Goal: Communication & Community: Answer question/provide support

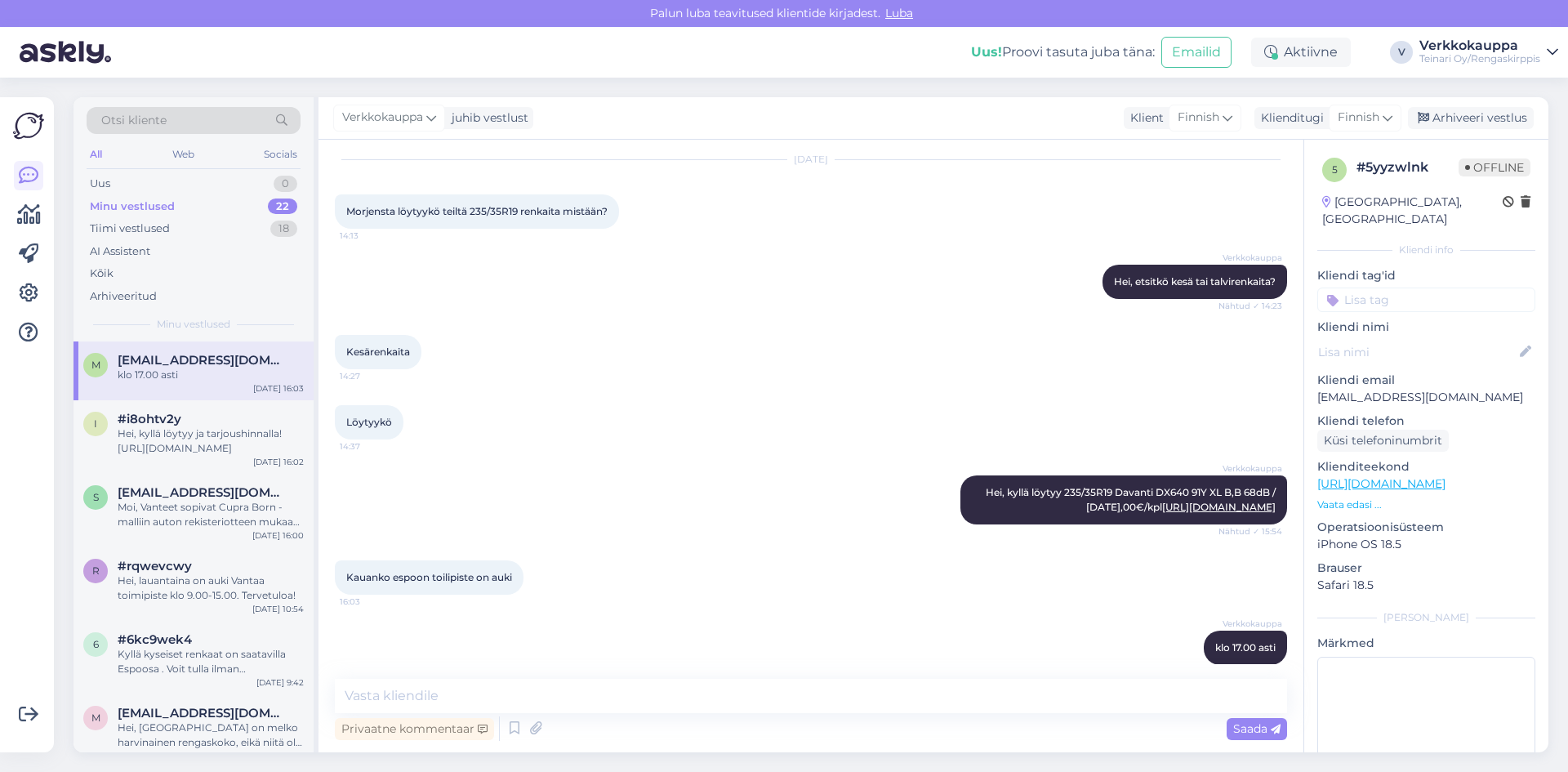
scroll to position [96, 0]
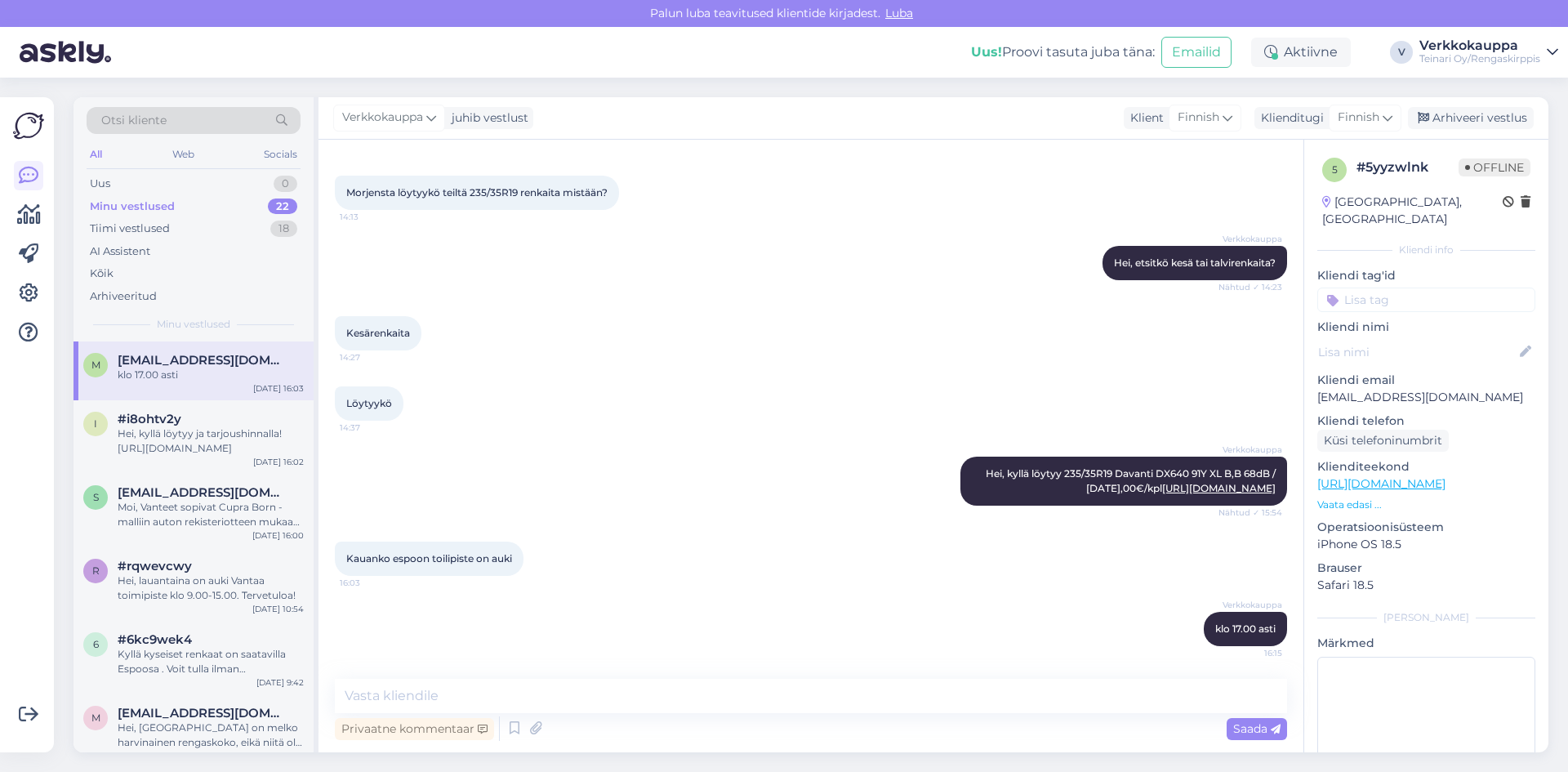
click at [114, 214] on div "Minu vestlused 22" at bounding box center [194, 206] width 214 height 23
click at [148, 178] on div "Uus 1" at bounding box center [194, 183] width 214 height 23
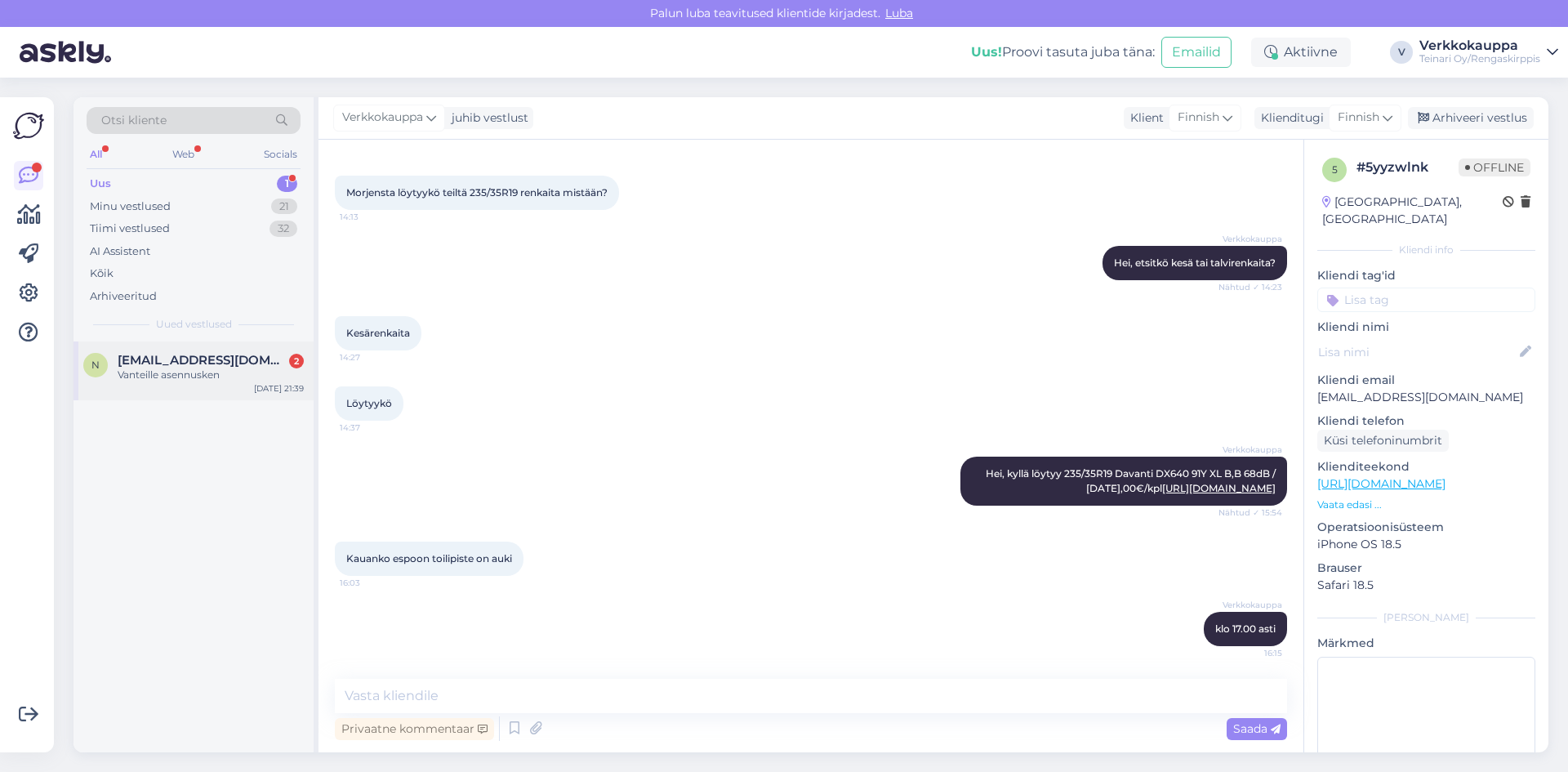
click at [213, 370] on div "Vanteille asennusken" at bounding box center [210, 375] width 186 height 14
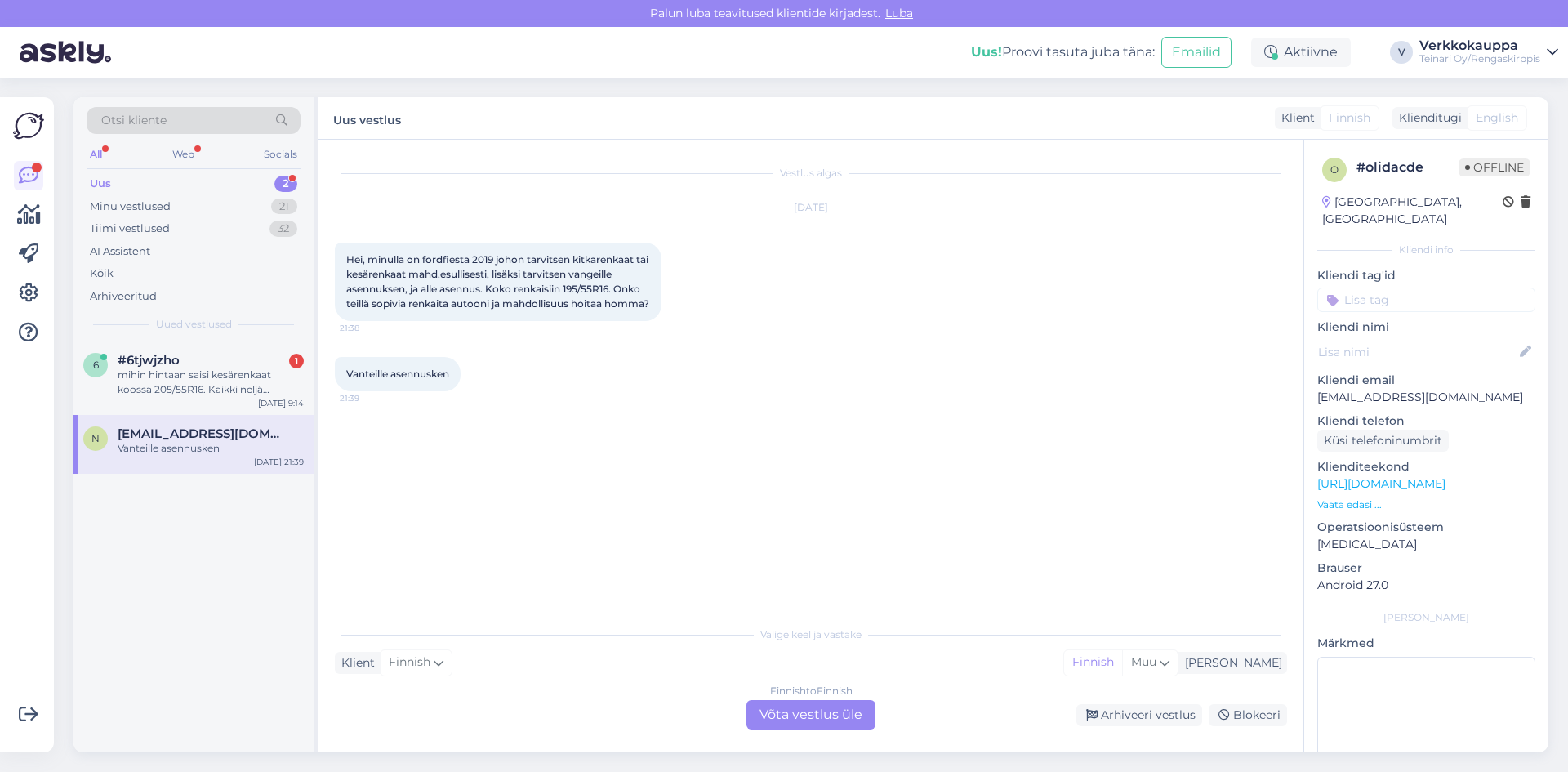
click at [797, 709] on div "Finnish to Finnish Võta vestlus üle" at bounding box center [811, 715] width 129 height 30
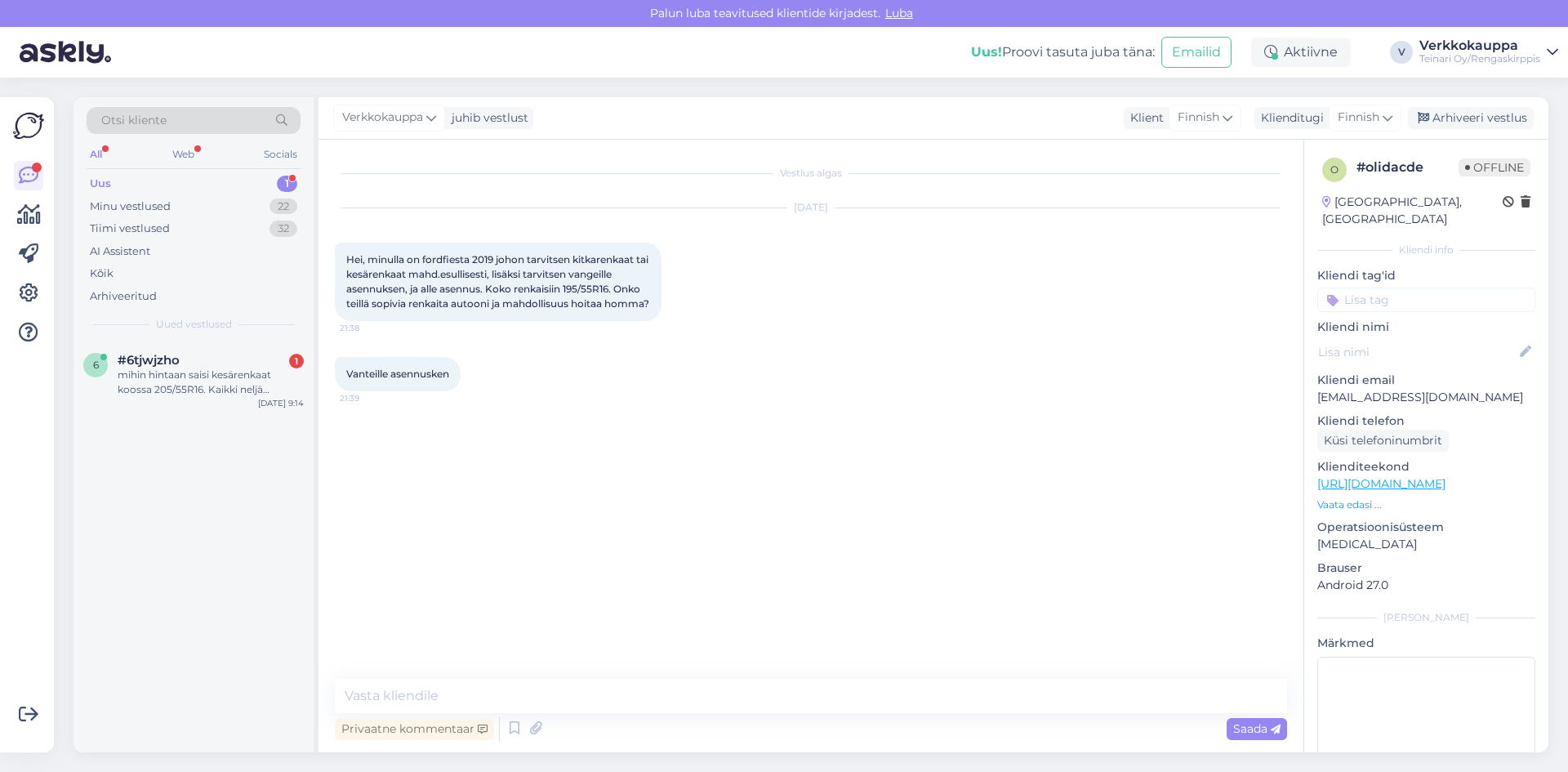
drag, startPoint x: 348, startPoint y: 257, endPoint x: 541, endPoint y: 320, distance: 203.0
click at [541, 320] on div "Hei, minulla on fordfiesta 2019 johon tarvitsen kitkarenkaat tai kesärenkaat ma…" at bounding box center [498, 282] width 327 height 78
copy span "Hei, minulla on fordfiesta 2019 johon tarvitsen kitkarenkaat tai kesärenkaat ma…"
paste textarea "Hei! Meiltä löytyy heti varastosta uudet kitkarenkaat Sonix Winter Xpro 888, ko…"
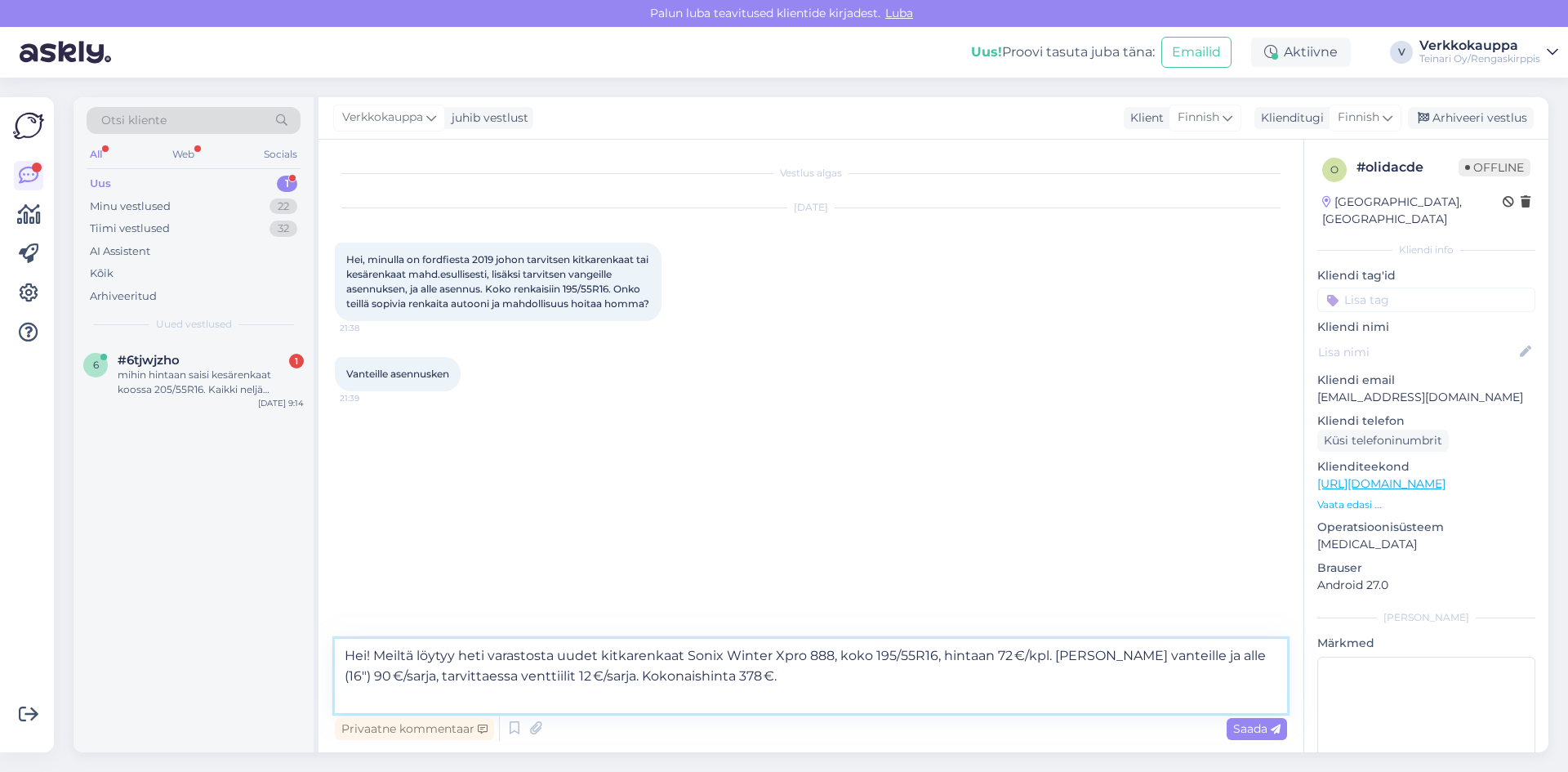
paste textarea "[URL][DOMAIN_NAME]"
type textarea "Hei! Meiltä löytyy heti varastosta uudet kitkarenkaat Sonix Winter Xpro 888, ko…"
click at [1231, 735] on div "Saada" at bounding box center [1257, 729] width 60 height 22
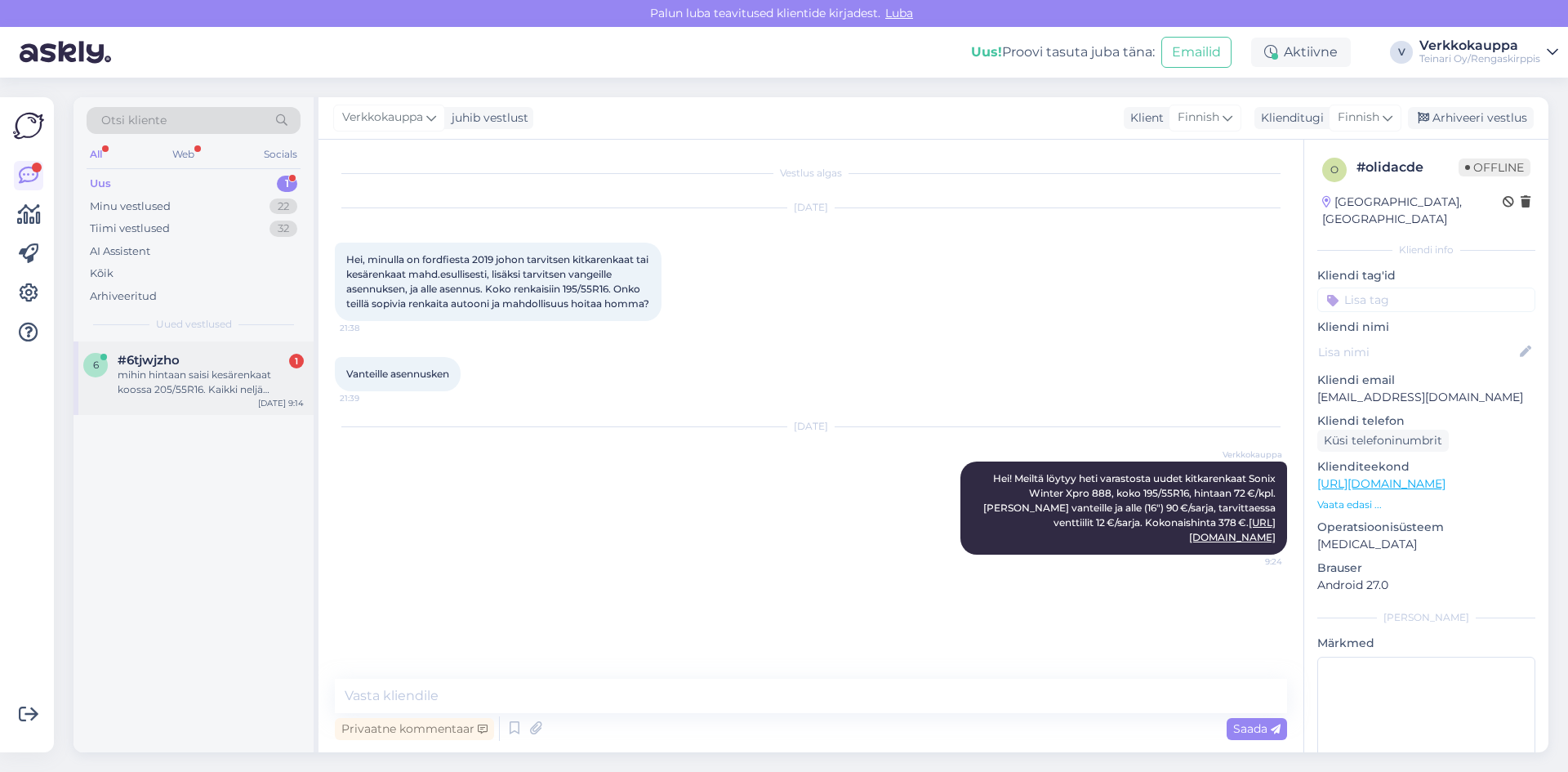
click at [176, 386] on div "mihin hintaan saisi kesärenkaat koossa 205/55R16. Kaikki neljä rengasta siis" at bounding box center [210, 382] width 186 height 30
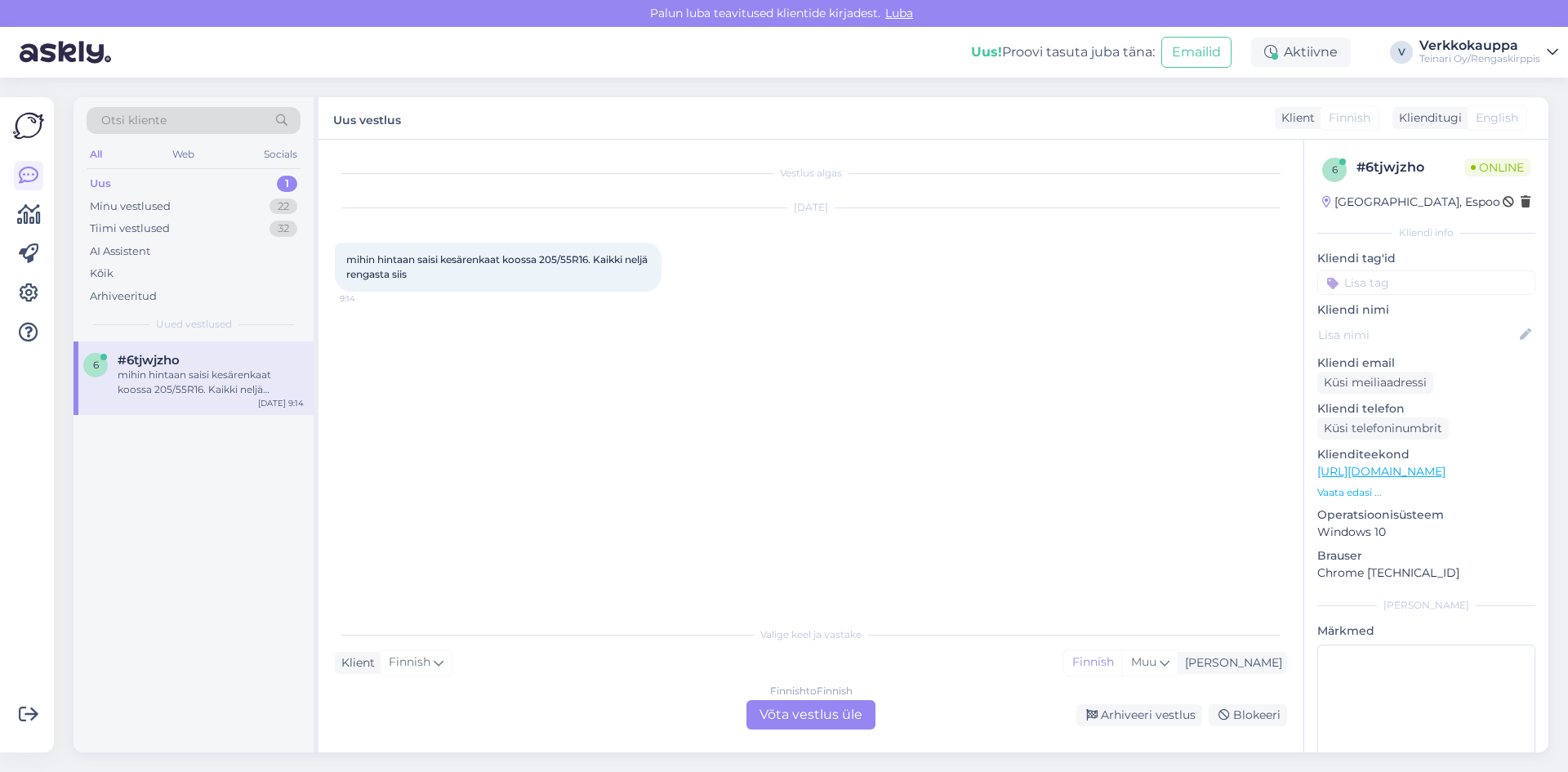
click at [761, 709] on div "Finnish to Finnish Võta vestlus üle" at bounding box center [811, 715] width 129 height 30
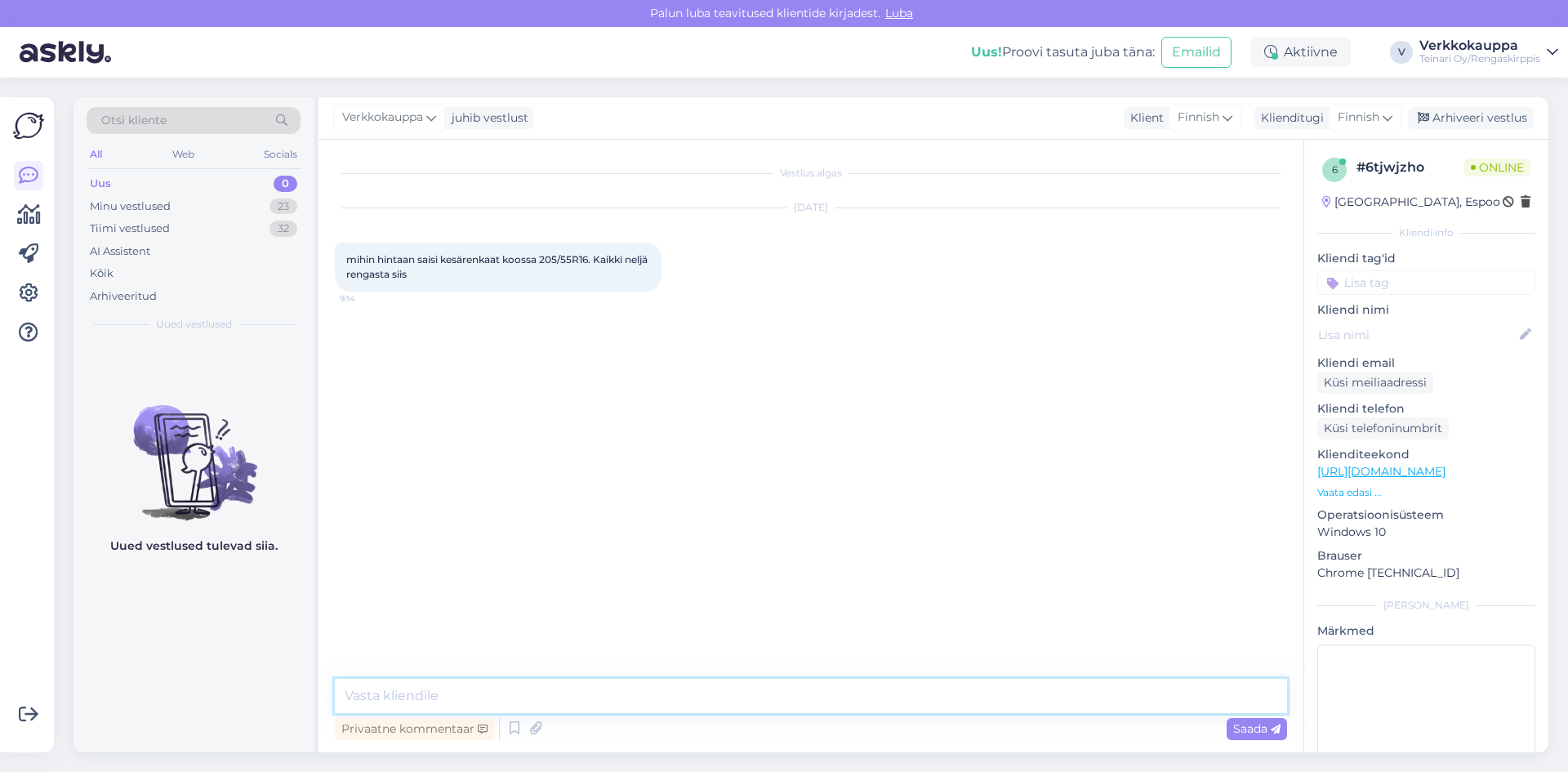
click at [539, 694] on textarea at bounding box center [811, 697] width 952 height 34
paste textarea "205/55R16 Davanti DX390 94V XL C,A 68dB/kesä"
paste textarea "74,00€/kpl"
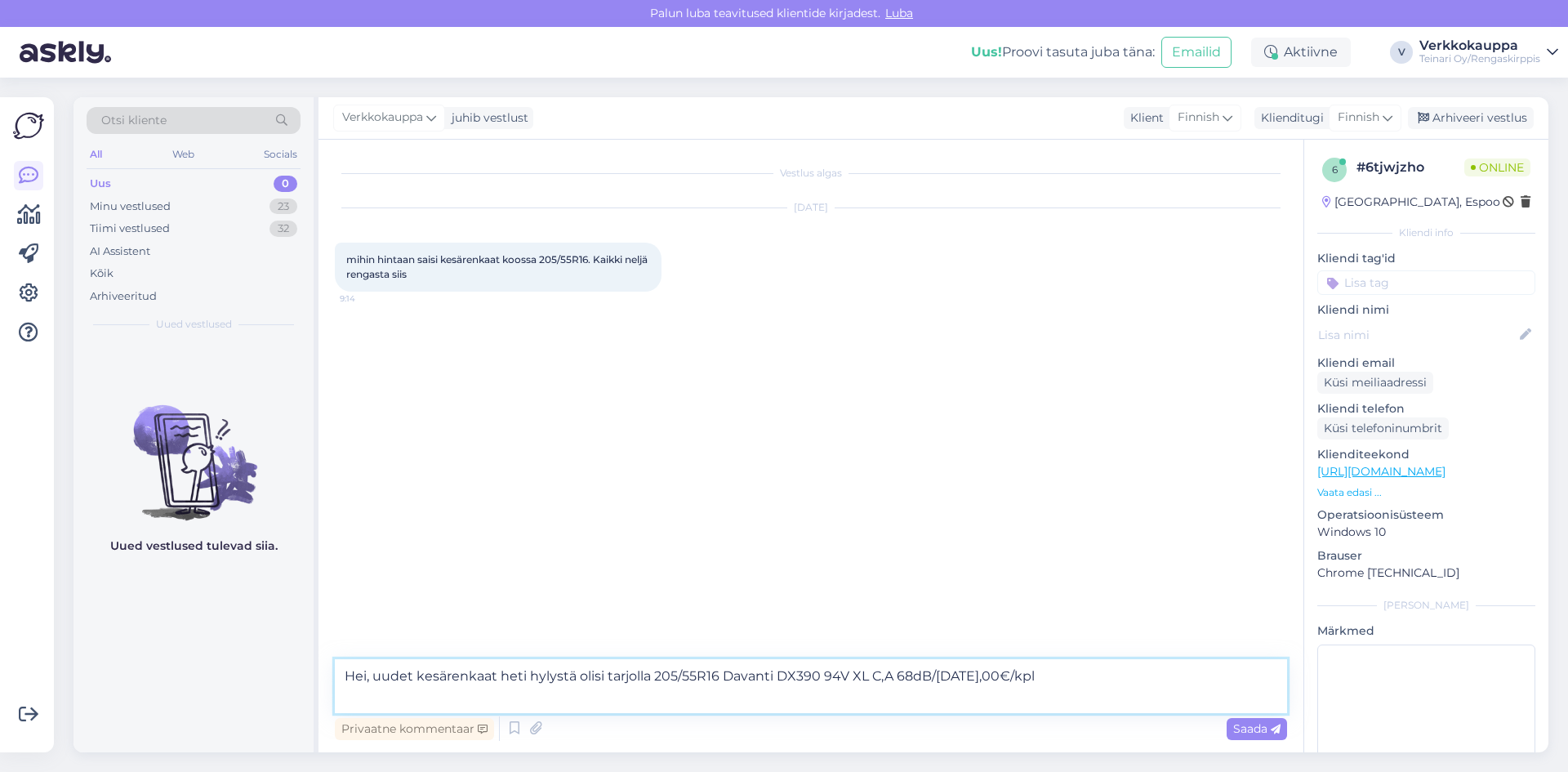
paste textarea "[URL][DOMAIN_NAME]"
type textarea "Hei, uudet kesärenkaat heti hylystä olisi tarjolla 205/55R16 Davanti DX390 94V …"
click at [1228, 735] on div "Saada" at bounding box center [1257, 729] width 60 height 22
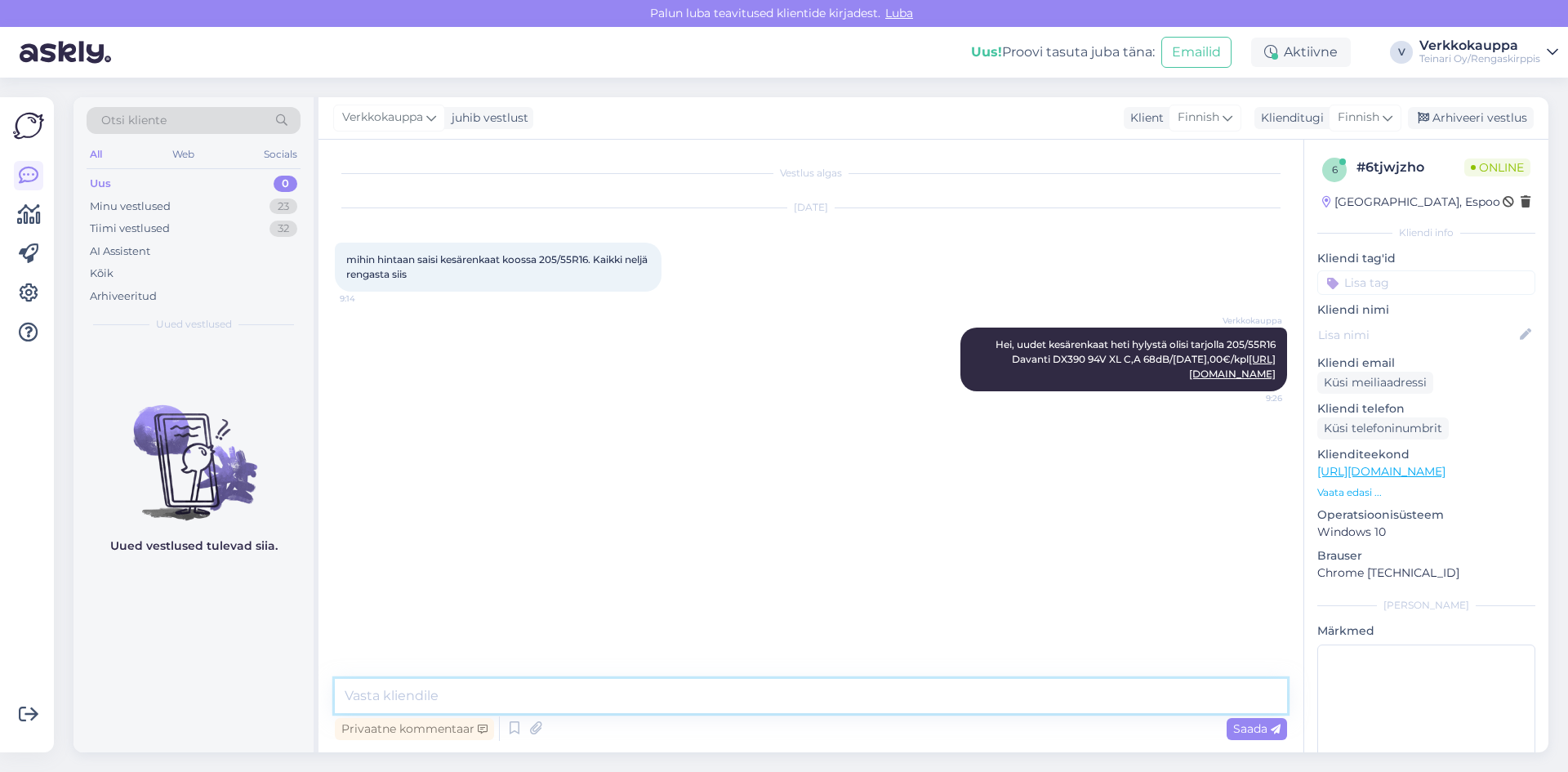
drag, startPoint x: 445, startPoint y: 691, endPoint x: 433, endPoint y: 701, distance: 15.6
click at [433, 701] on textarea at bounding box center [811, 697] width 952 height 34
click at [455, 697] on textarea "Löytyy myös käyetty" at bounding box center [811, 697] width 952 height 34
click at [488, 702] on textarea "Löytyy myös käytetty" at bounding box center [811, 697] width 952 height 34
paste textarea "205/55R16 Kapsen Rassurer 91V kesä 6mm / 4V16-2"
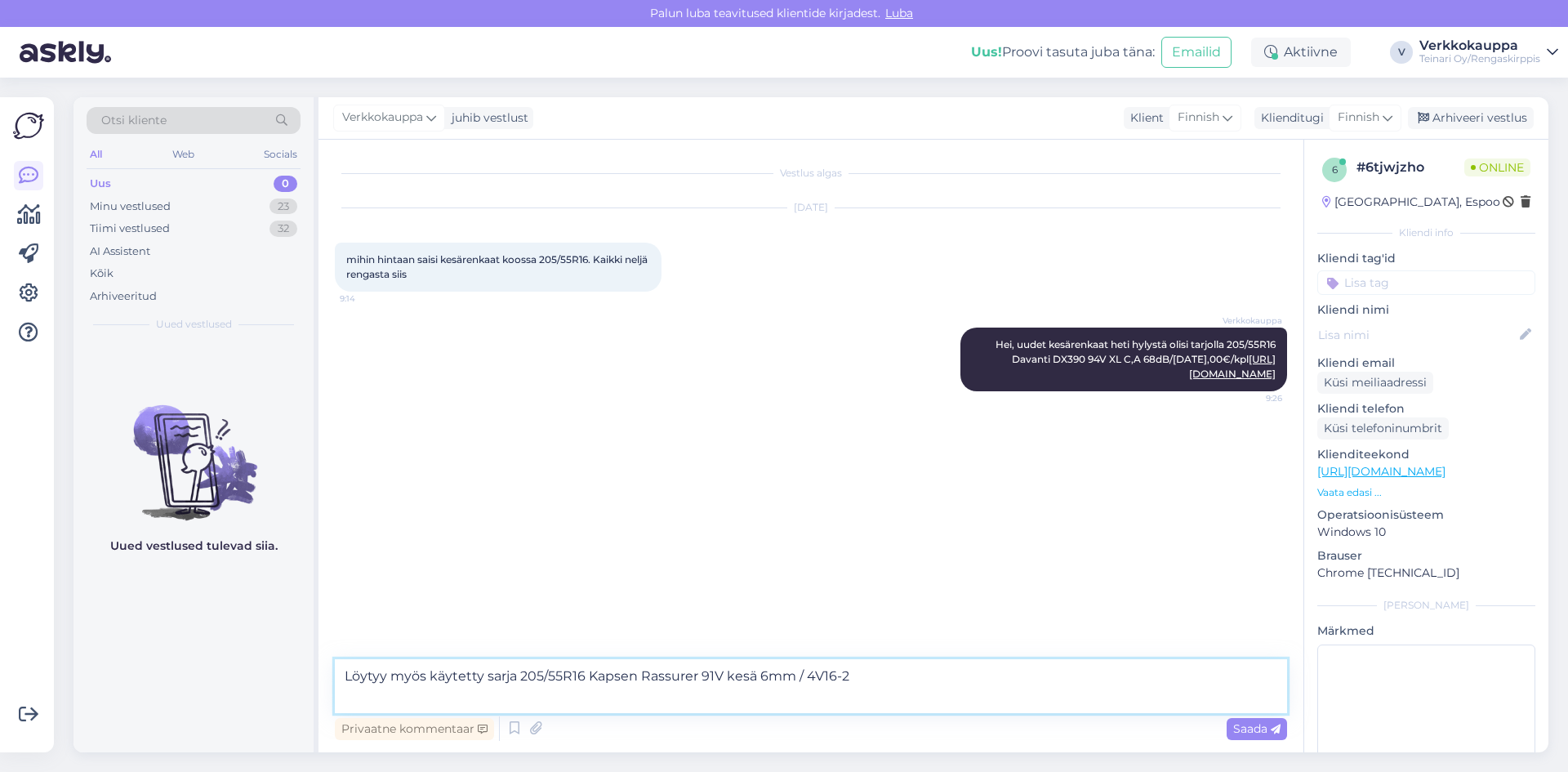
paste textarea "[URL][DOMAIN_NAME]"
click at [873, 677] on textarea "Löytyy myös käytetty sarja 205/55R16 Kapsen Rassurer 91V kesä 6mm / 4V16-2 [URL…" at bounding box center [811, 686] width 952 height 54
paste textarea "40,00€/kpl"
type textarea "Löytyy myös käytetty sarja 205/55R16 Kapsen Rassurer 91V kesä 6mm / 4V16-2 40,0…"
click at [1236, 737] on div "Saada" at bounding box center [1257, 729] width 60 height 22
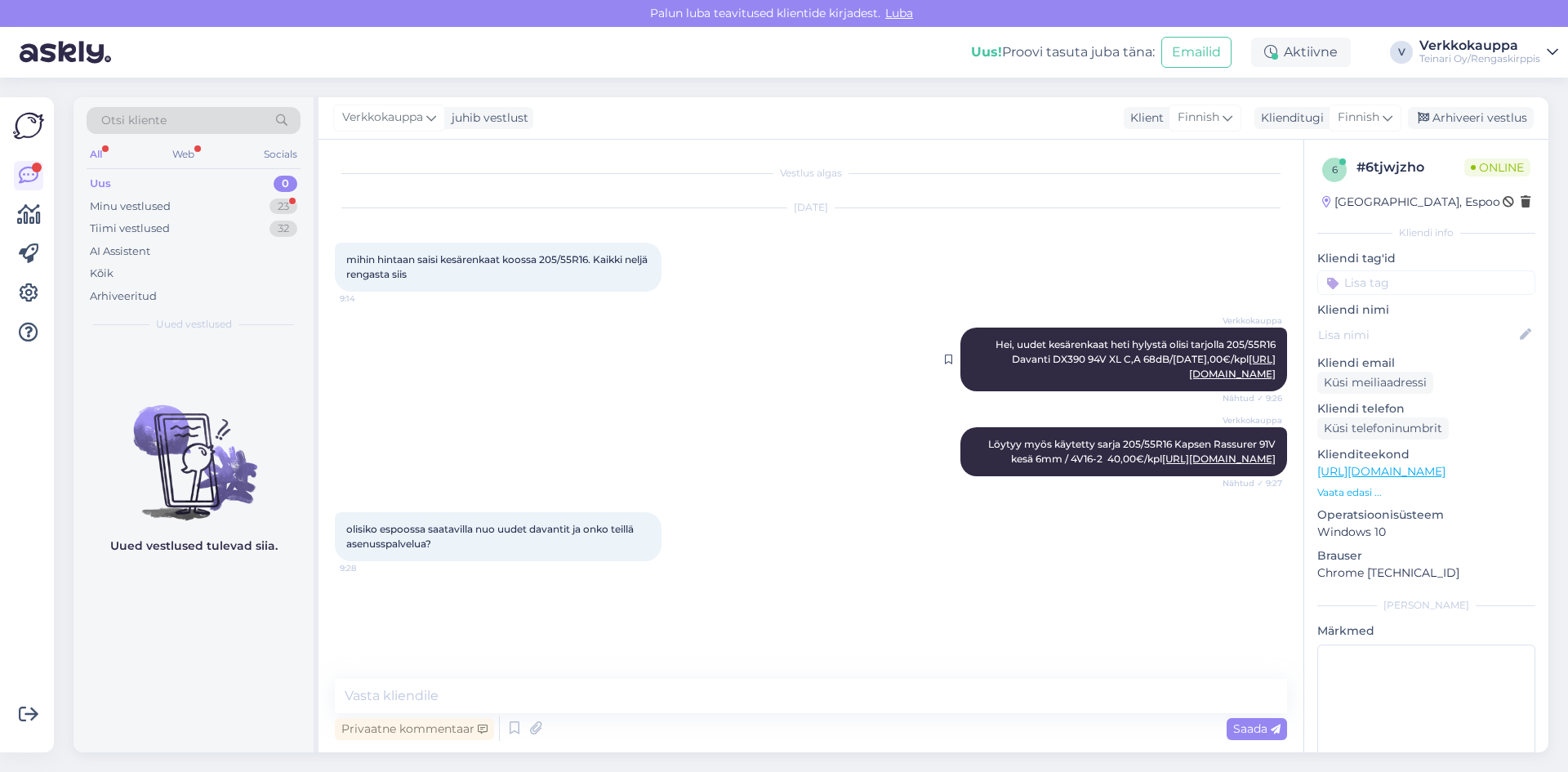
click at [1090, 361] on span "Hei, uudet kesärenkaat heti hylystä olisi tarjolla 205/55R16 Davanti DX390 94V …" at bounding box center [1137, 359] width 283 height 42
click at [1189, 375] on link "[URL][DOMAIN_NAME]" at bounding box center [1232, 366] width 87 height 27
click at [425, 682] on textarea at bounding box center [811, 697] width 952 height 34
drag, startPoint x: 575, startPoint y: 696, endPoint x: 596, endPoint y: 494, distance: 203.1
click at [546, 404] on div "Verkkokauppa Hei, uudet kesärenkaat heti hylystä olisi tarjolla 205/55R16 Davan…" at bounding box center [811, 359] width 952 height 99
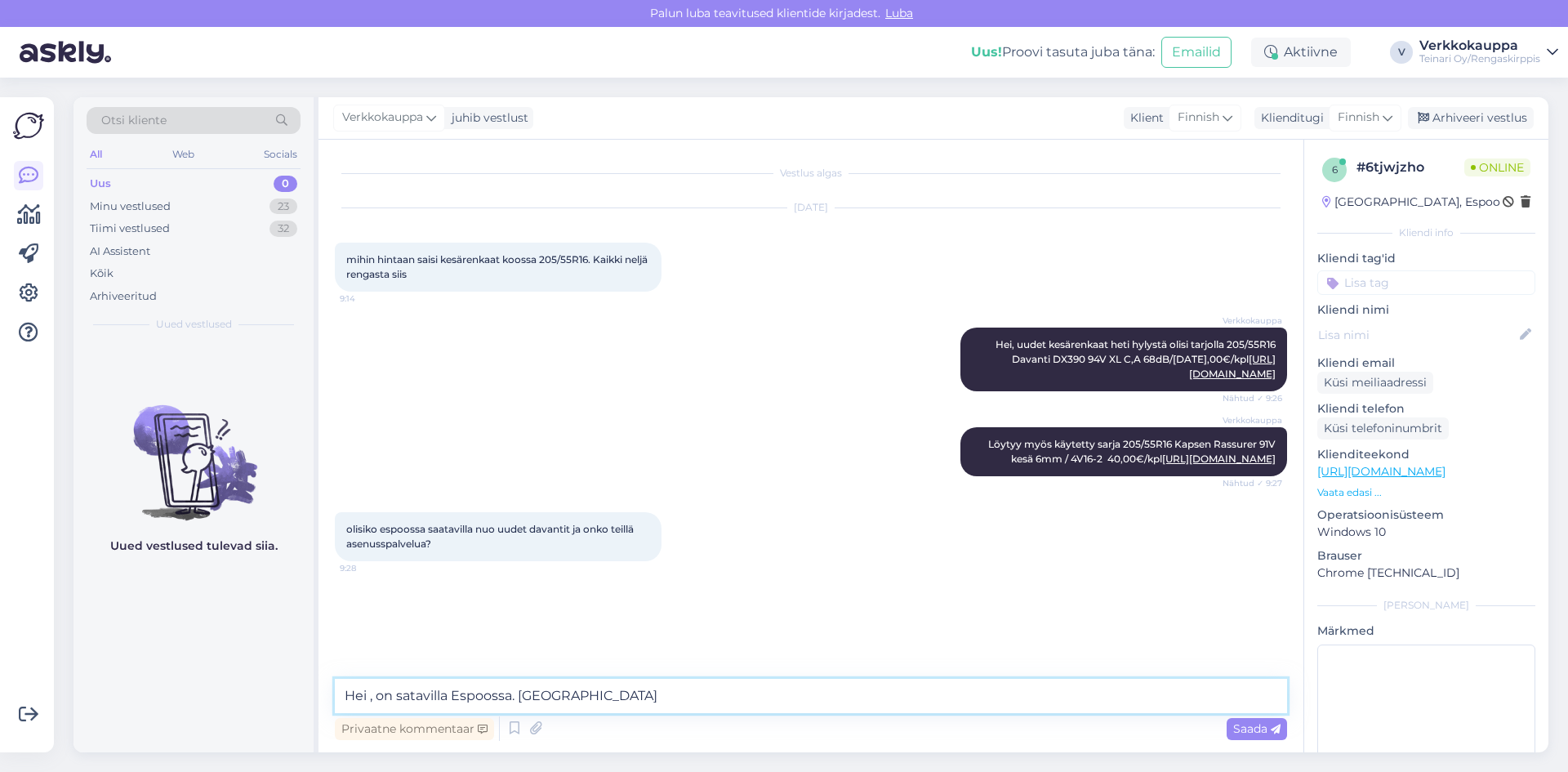
click at [611, 696] on textarea "Hei , on satavilla Espoossa. [GEOGRAPHIC_DATA]" at bounding box center [811, 697] width 952 height 34
click at [804, 694] on textarea "Hei , on satavilla Espoossa. Asennus 16" renkaille maksa 90€/sarja, tarvitaessa…" at bounding box center [811, 697] width 952 height 34
click at [895, 701] on textarea "Hei , on satavilla Espoossa. Asennus 16" renkaille maksa 90€/sarja, tarvittaess…" at bounding box center [811, 697] width 952 height 34
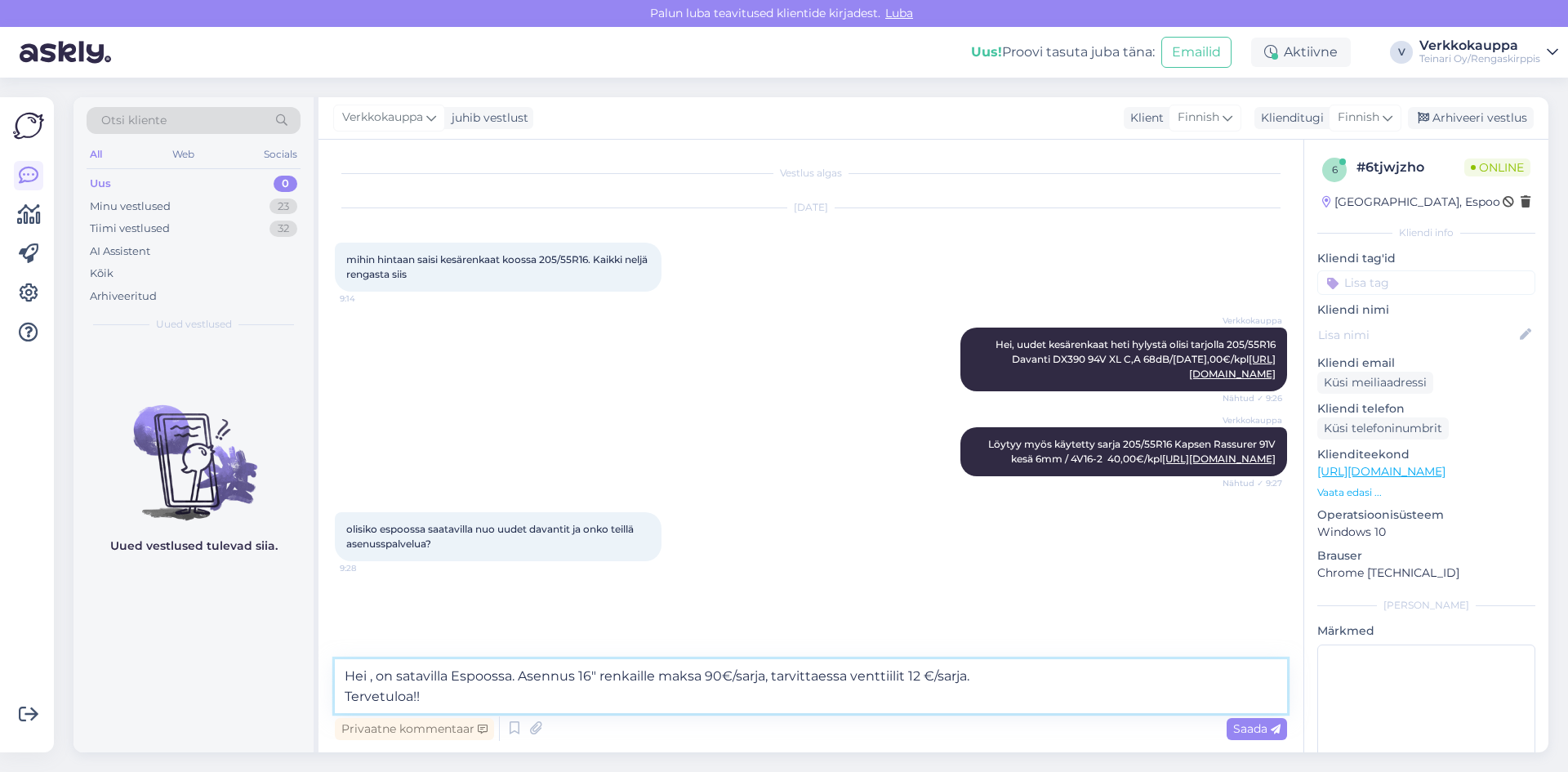
click at [409, 680] on textarea "Hei , on satavilla Espoossa. Asennus 16" renkaille maksa 90€/sarja, tarvittaess…" at bounding box center [811, 686] width 952 height 54
type textarea "Hei , on saatavilla Espoossa. Asennus 16" renkaille maksa 90€/sarja, tarvittaes…"
click at [1249, 737] on div "Saada" at bounding box center [1257, 729] width 60 height 22
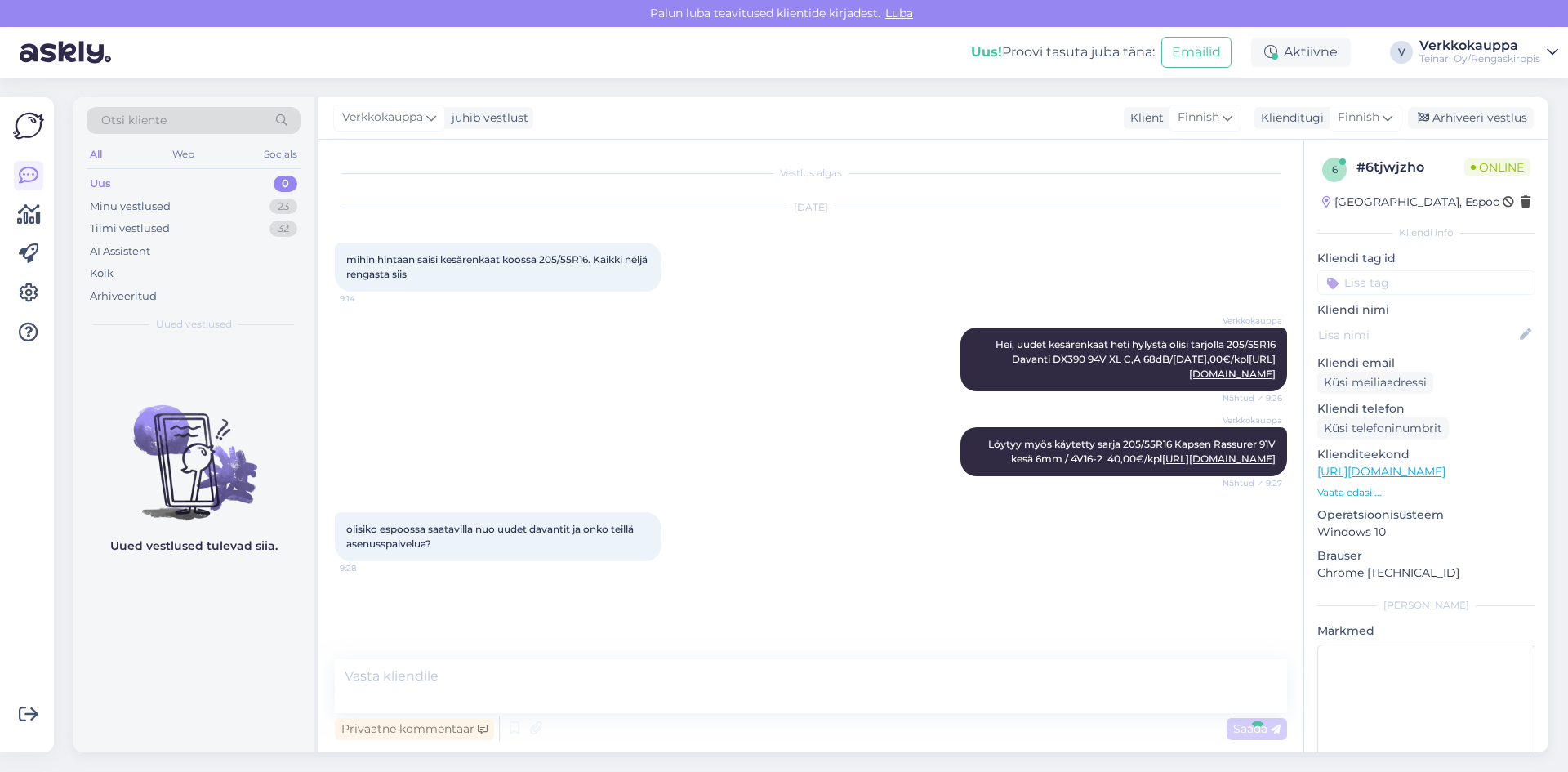
scroll to position [59, 0]
